Goal: Find specific page/section: Find specific page/section

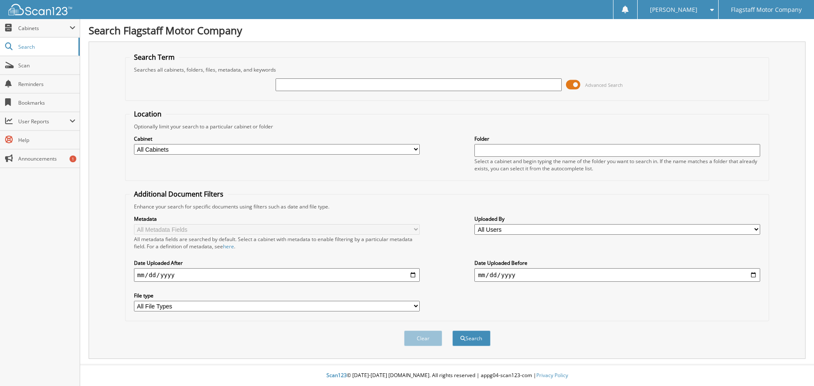
click at [153, 147] on select "All Cabinets ACCOUNTS PAYABLE ACCOUNTS RECEIVABLE ADVERTISING [PERSON_NAME] CAR…" at bounding box center [277, 149] width 286 height 11
select select "16235"
click at [134, 144] on select "All Cabinets ACCOUNTS PAYABLE ACCOUNTS RECEIVABLE ADVERTISING [PERSON_NAME] CAR…" at bounding box center [277, 149] width 286 height 11
click at [312, 83] on input "text" at bounding box center [418, 84] width 286 height 13
paste input "S3430084"
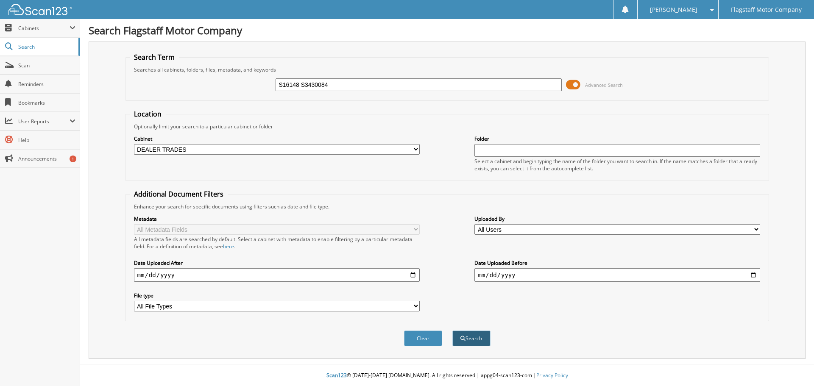
type input "S16148 S3430084"
click at [478, 343] on button "Search" at bounding box center [471, 339] width 38 height 16
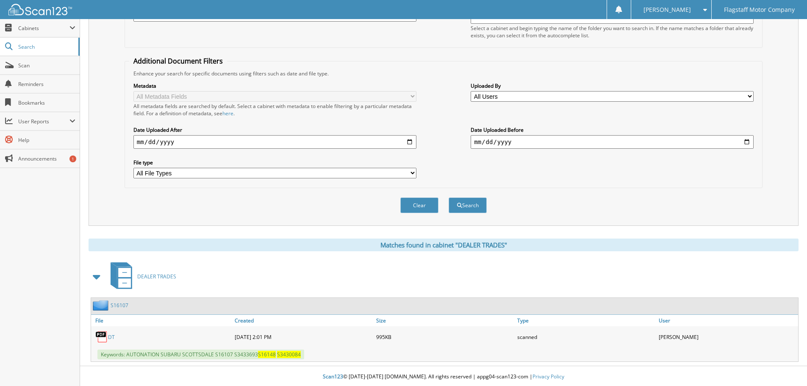
scroll to position [135, 0]
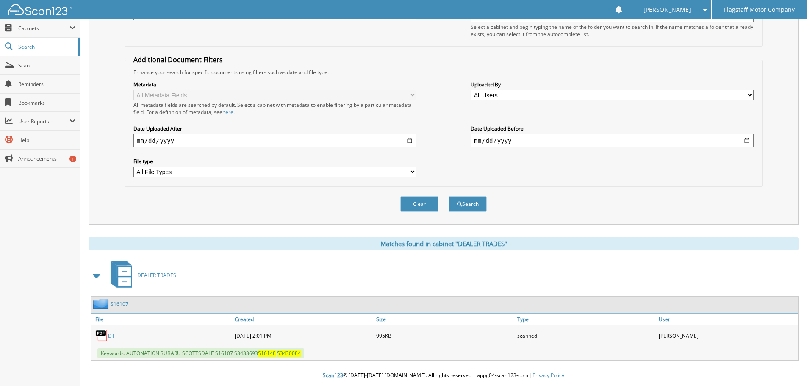
click at [111, 336] on link "DT" at bounding box center [111, 335] width 7 height 7
click at [124, 304] on link "S16107" at bounding box center [120, 303] width 18 height 7
